Goal: Task Accomplishment & Management: Manage account settings

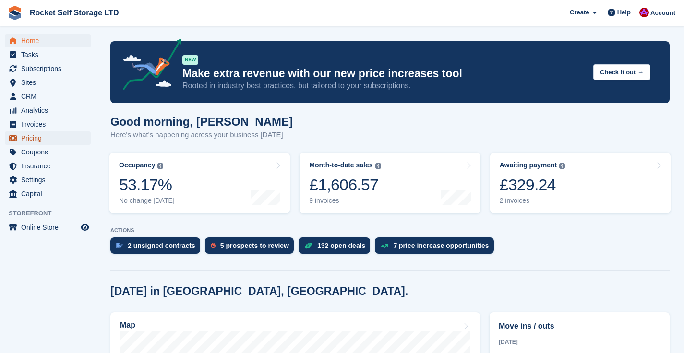
click at [38, 141] on span "Pricing" at bounding box center [50, 138] width 58 height 13
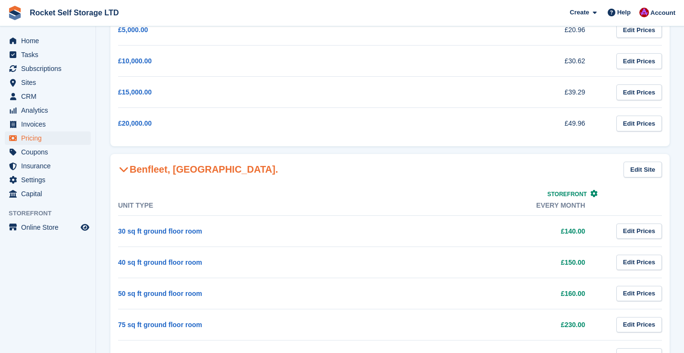
scroll to position [206, 0]
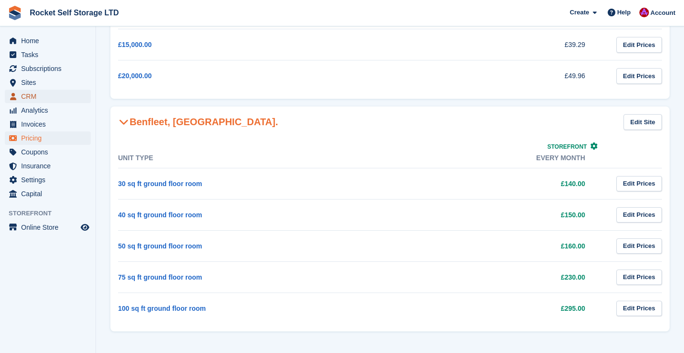
click at [35, 94] on span "CRM" at bounding box center [50, 96] width 58 height 13
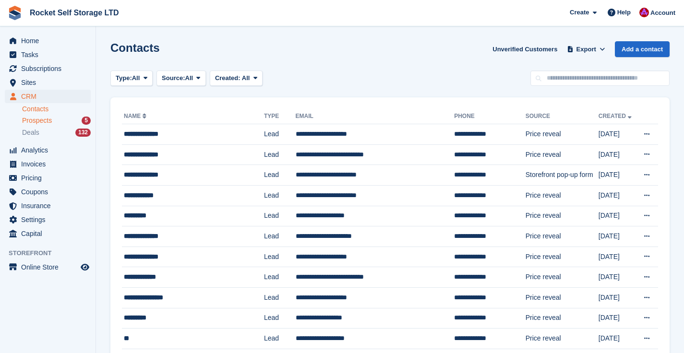
click at [41, 118] on span "Prospects" at bounding box center [37, 120] width 30 height 9
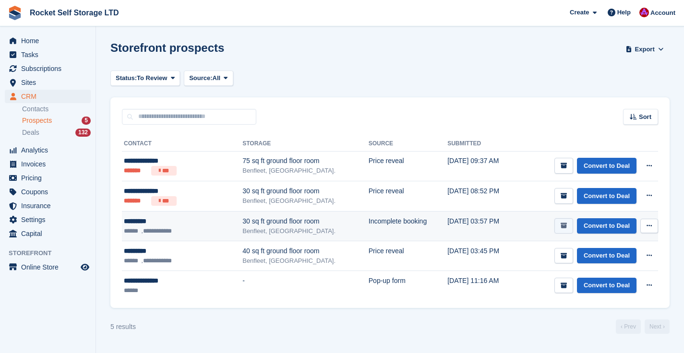
click at [558, 225] on button "submit" at bounding box center [564, 227] width 19 height 16
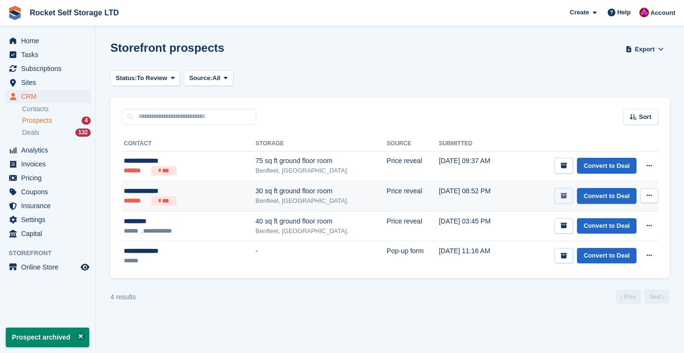
click at [561, 194] on icon "submit" at bounding box center [564, 196] width 6 height 6
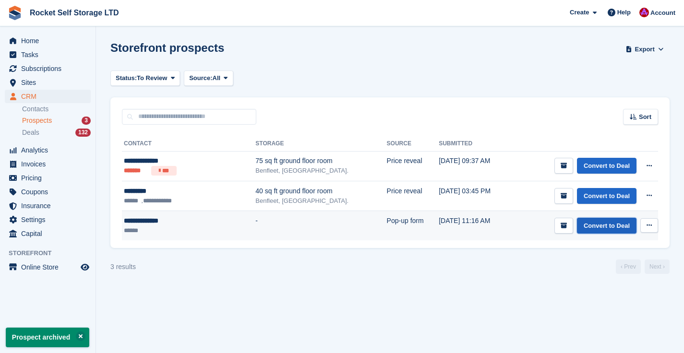
click at [593, 223] on link "Convert to Deal" at bounding box center [607, 226] width 60 height 16
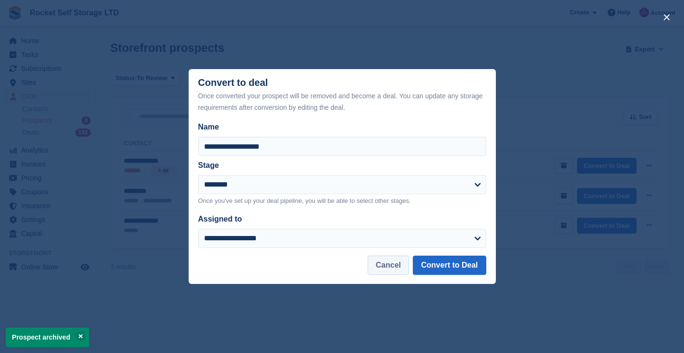
click at [396, 268] on button "Cancel" at bounding box center [388, 265] width 41 height 19
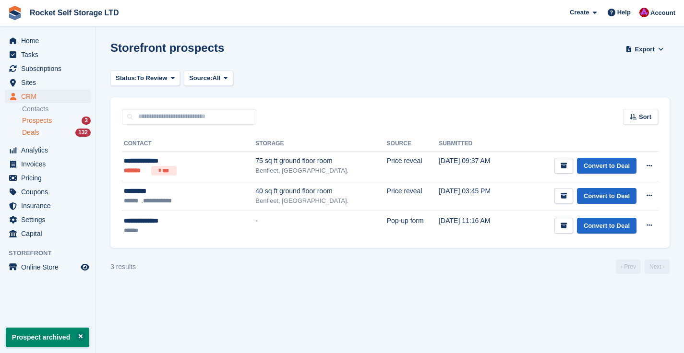
drag, startPoint x: 32, startPoint y: 135, endPoint x: 35, endPoint y: 130, distance: 5.8
click at [33, 135] on span "Deals" at bounding box center [30, 132] width 17 height 9
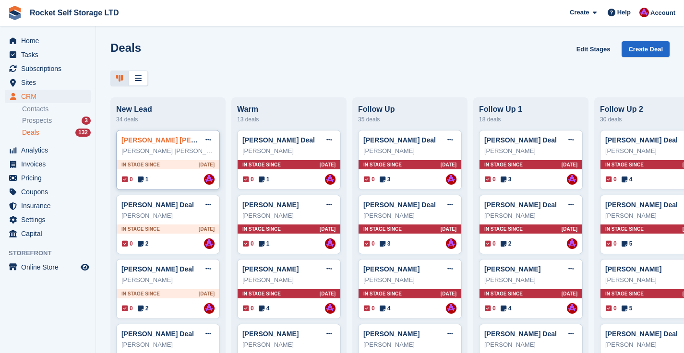
click at [134, 141] on link "[PERSON_NAME] [PERSON_NAME] Deal" at bounding box center [187, 140] width 131 height 8
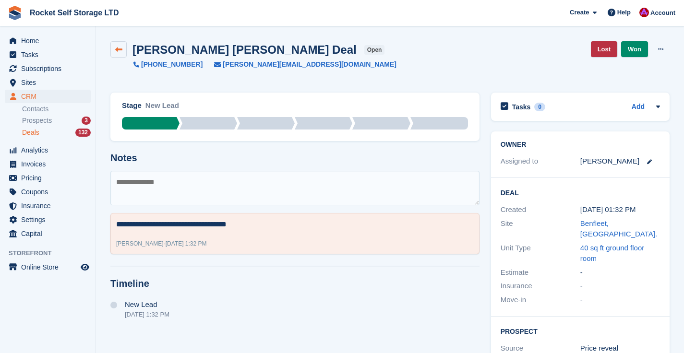
click at [116, 47] on icon at bounding box center [118, 49] width 7 height 7
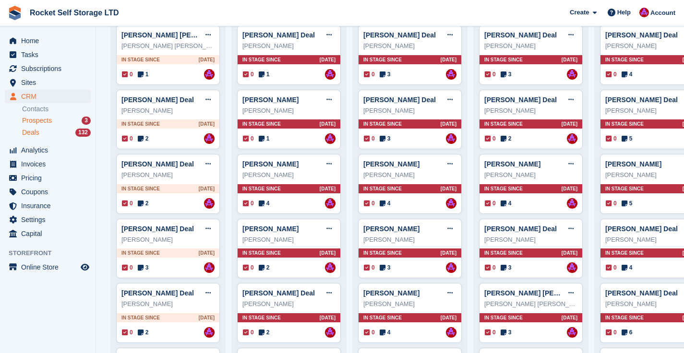
scroll to position [106, 0]
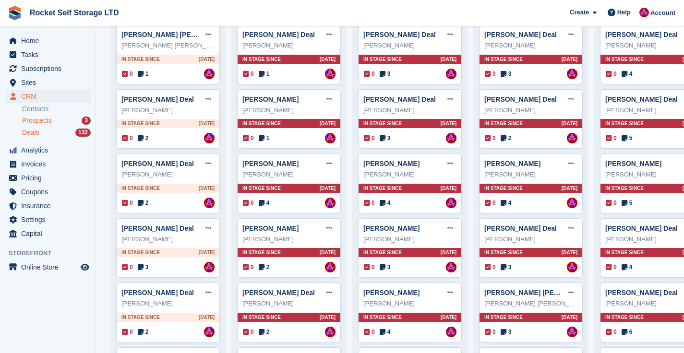
click at [50, 121] on span "Prospects" at bounding box center [37, 120] width 30 height 9
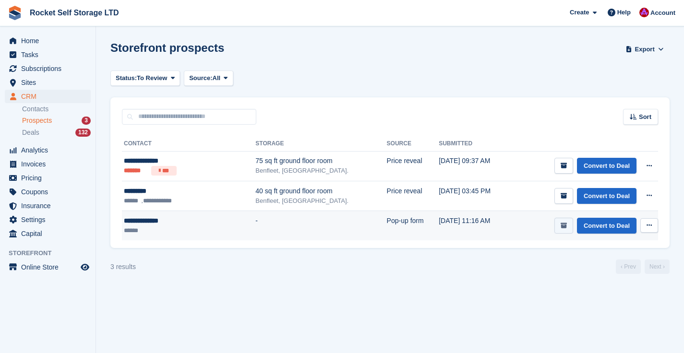
click at [563, 226] on icon "submit" at bounding box center [564, 226] width 6 height 6
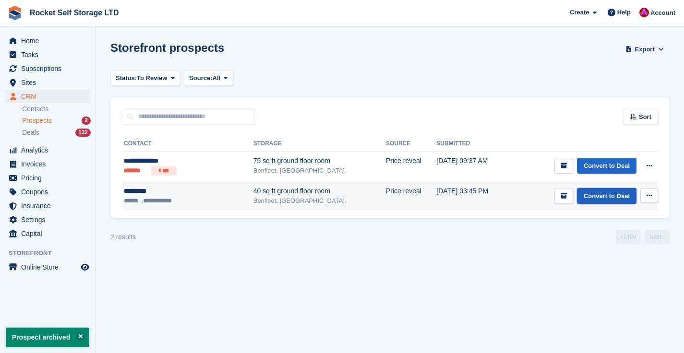
click at [600, 196] on link "Convert to Deal" at bounding box center [607, 196] width 60 height 16
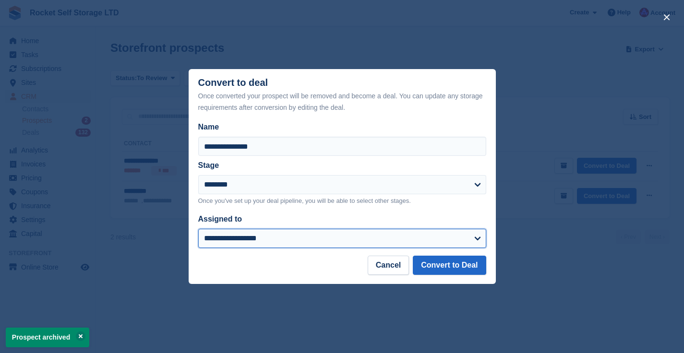
click at [251, 241] on select "**********" at bounding box center [342, 238] width 288 height 19
select select "****"
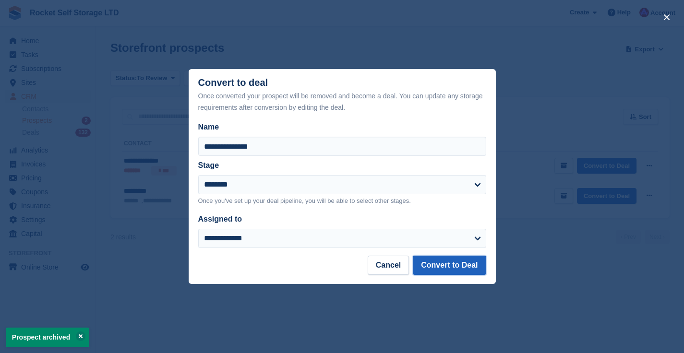
click at [460, 269] on button "Convert to Deal" at bounding box center [449, 265] width 73 height 19
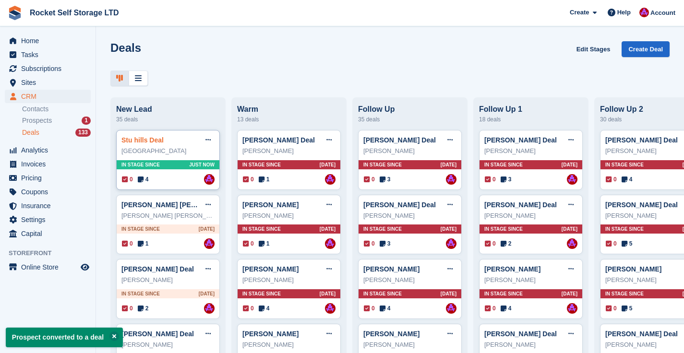
click at [159, 139] on link "Stu hills Deal" at bounding box center [143, 140] width 42 height 8
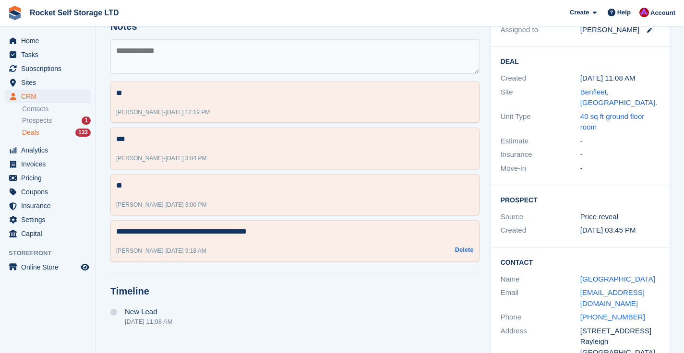
scroll to position [151, 0]
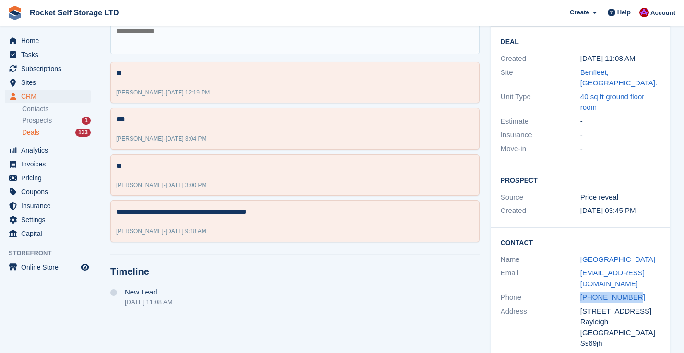
drag, startPoint x: 644, startPoint y: 278, endPoint x: 579, endPoint y: 279, distance: 65.3
click at [579, 291] on div "Phone [PHONE_NUMBER]" at bounding box center [580, 298] width 159 height 14
copy div "[PHONE_NUMBER]"
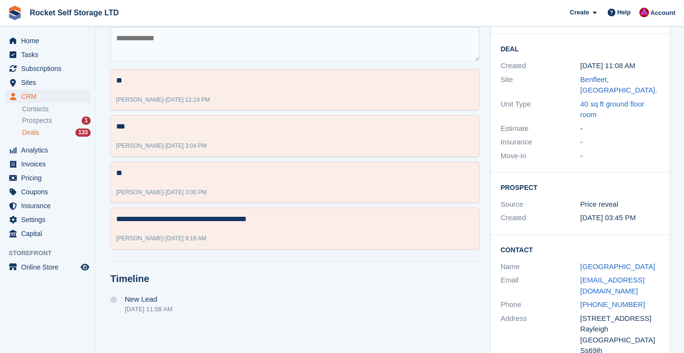
click at [303, 295] on div "Stage New Lead New Lead Warm Follow Up Follow Up 1 Follow Up 2 Maybe in future …" at bounding box center [295, 158] width 381 height 431
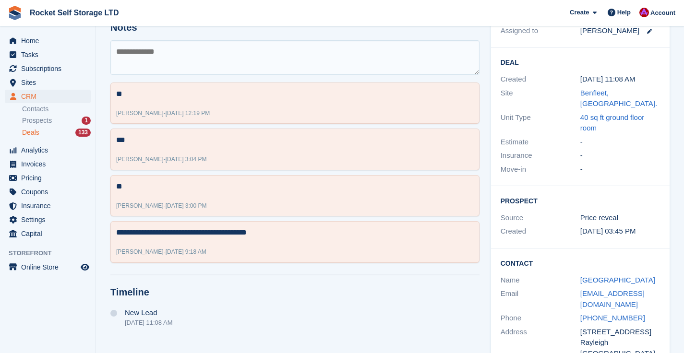
scroll to position [125, 0]
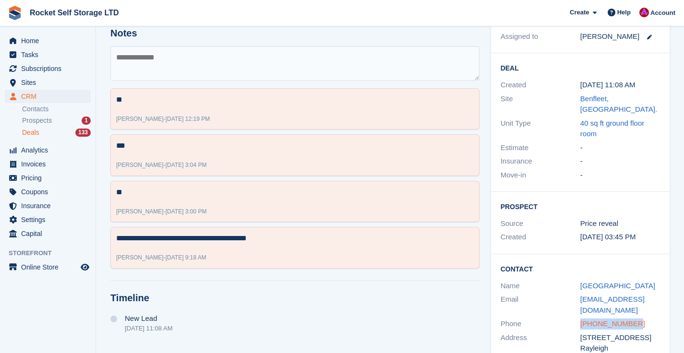
copy link "[PHONE_NUMBER]"
click at [172, 6] on span "Rocket Self Storage LTD Create Subscription Invoice Contact Deal Discount Page …" at bounding box center [342, 13] width 684 height 26
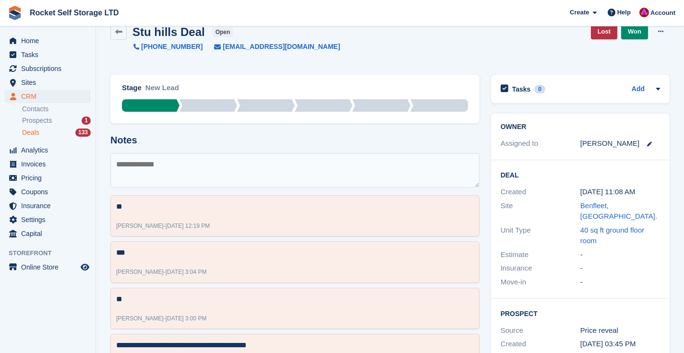
scroll to position [0, 0]
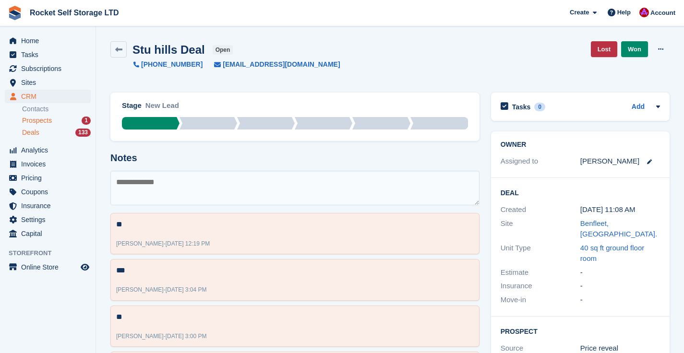
click at [42, 120] on span "Prospects" at bounding box center [37, 120] width 30 height 9
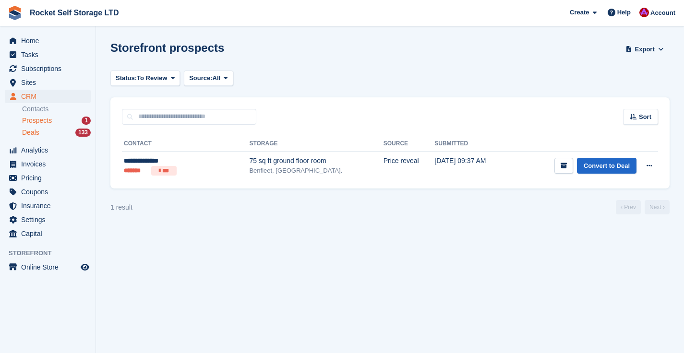
click at [25, 131] on span "Deals" at bounding box center [30, 132] width 17 height 9
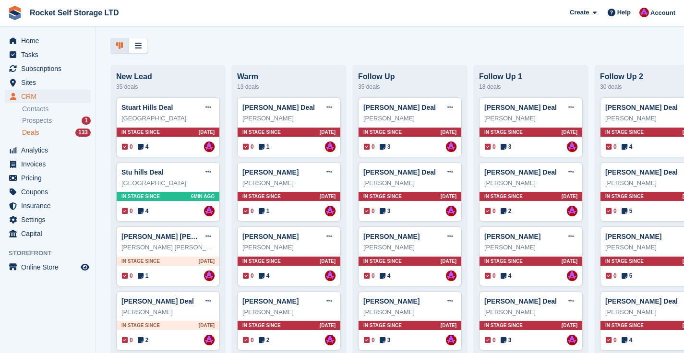
scroll to position [34, 0]
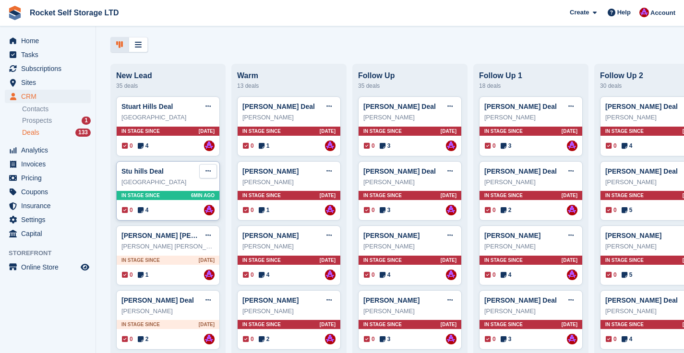
click at [207, 172] on icon at bounding box center [208, 171] width 5 height 6
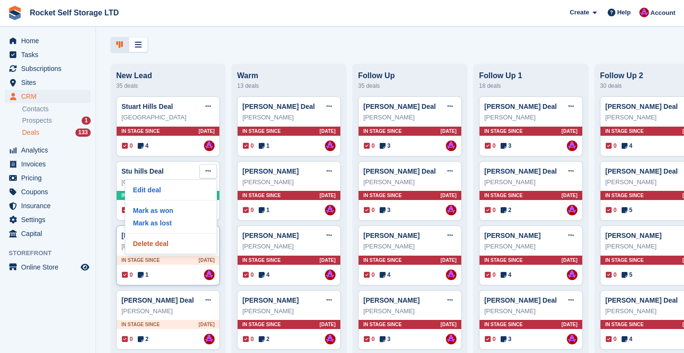
click at [173, 246] on p "Delete deal" at bounding box center [171, 244] width 84 height 12
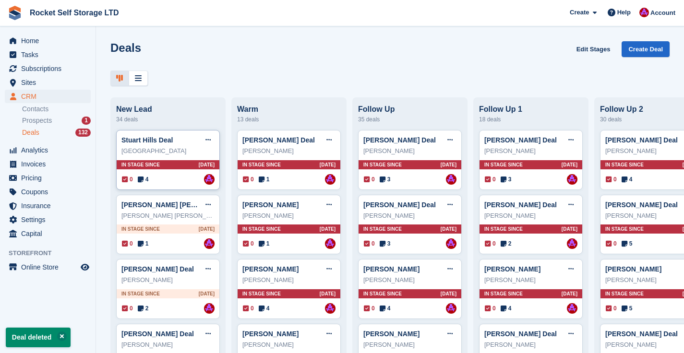
click at [158, 165] on span "In stage since" at bounding box center [141, 164] width 38 height 7
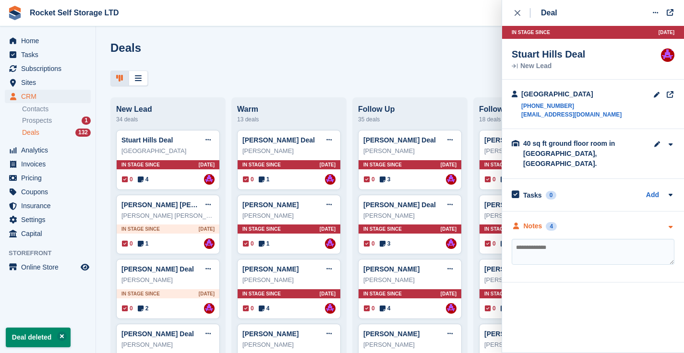
click at [537, 221] on div "Notes" at bounding box center [533, 226] width 19 height 10
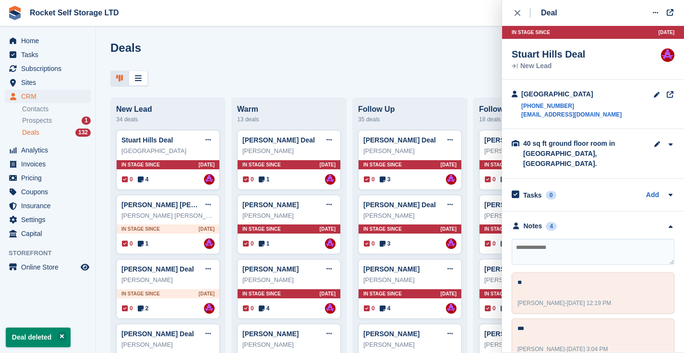
click at [542, 242] on textarea at bounding box center [593, 252] width 163 height 26
type textarea "**********"
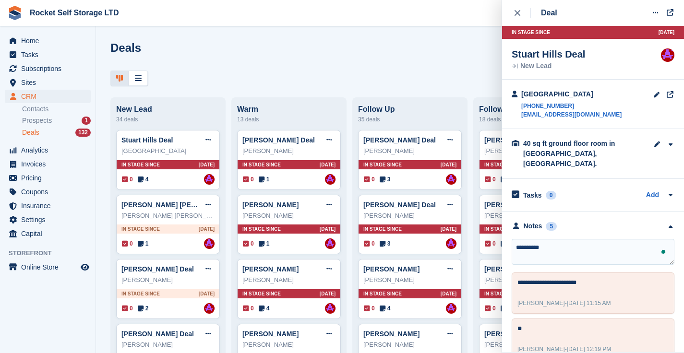
type textarea "**********"
type textarea "**"
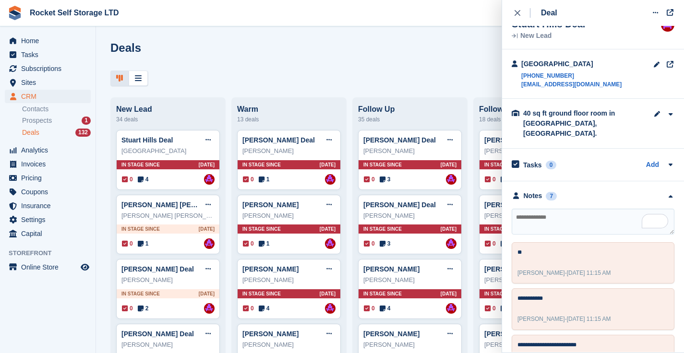
scroll to position [0, 0]
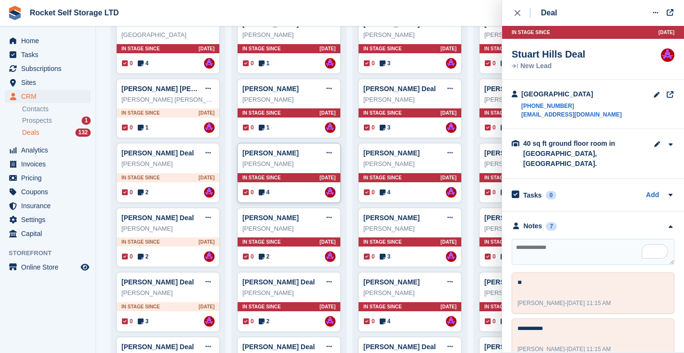
scroll to position [121, 0]
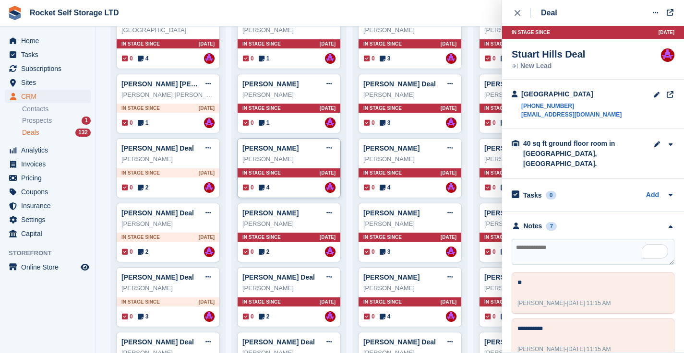
click at [264, 158] on div "[PERSON_NAME]" at bounding box center [289, 160] width 93 height 10
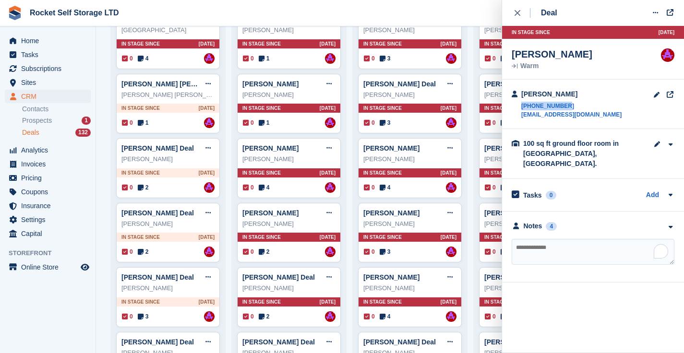
click at [531, 239] on textarea "To enrich screen reader interactions, please activate Accessibility in Grammarl…" at bounding box center [593, 252] width 163 height 26
paste textarea "**********"
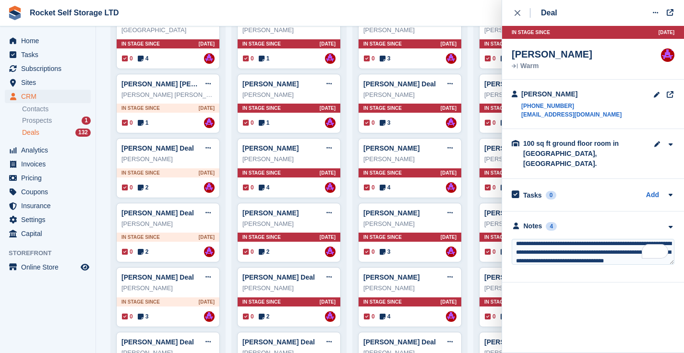
scroll to position [4, 0]
type textarea "**********"
click at [612, 306] on div "Deal Edit deal [PERSON_NAME] as won [PERSON_NAME] as lost Delete deal In stage …" at bounding box center [593, 176] width 182 height 353
click at [602, 75] on div "[PERSON_NAME] Warm Assigned to [PERSON_NAME]" at bounding box center [593, 59] width 182 height 41
click at [519, 15] on icon "close" at bounding box center [518, 13] width 6 height 6
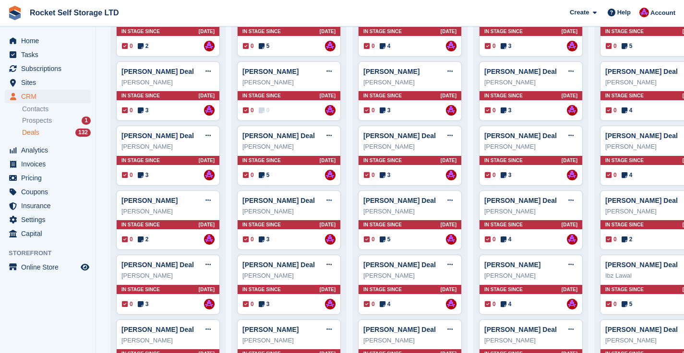
scroll to position [0, 0]
